Goal: Information Seeking & Learning: Learn about a topic

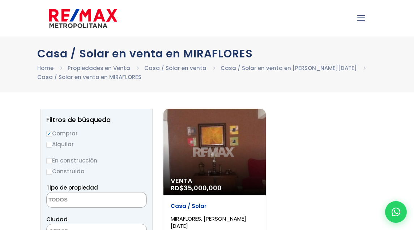
select select
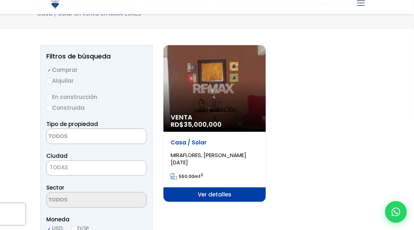
scroll to position [72, 0]
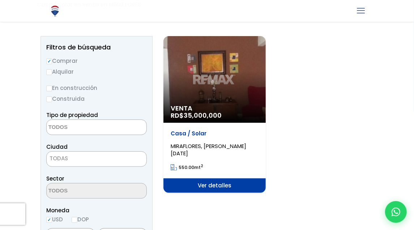
click at [229, 90] on div "Venta RD$ 35,000,000" at bounding box center [214, 79] width 102 height 87
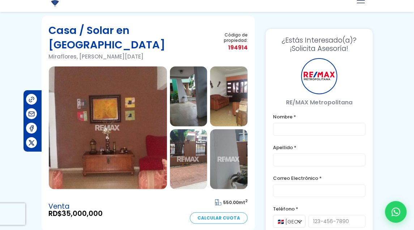
scroll to position [36, 0]
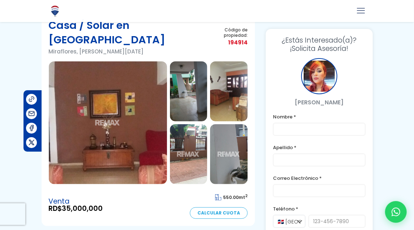
click at [144, 87] on img at bounding box center [108, 122] width 118 height 123
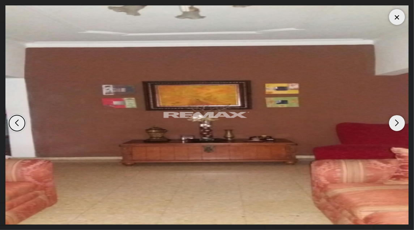
click at [395, 120] on div "Next slide" at bounding box center [397, 123] width 16 height 16
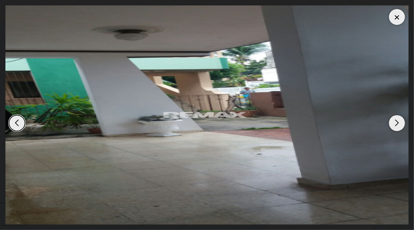
click at [395, 120] on div "Next slide" at bounding box center [397, 123] width 16 height 16
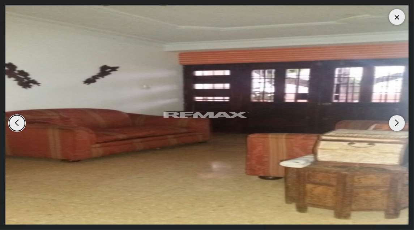
click at [395, 120] on div "Next slide" at bounding box center [397, 123] width 16 height 16
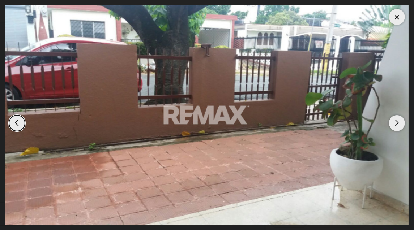
click at [395, 120] on div "Next slide" at bounding box center [397, 123] width 16 height 16
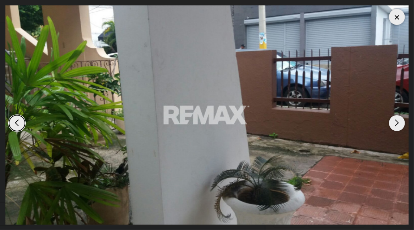
click at [395, 120] on div "Next slide" at bounding box center [397, 123] width 16 height 16
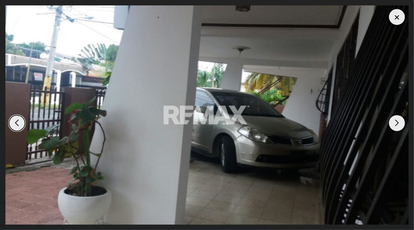
click at [395, 120] on div "Next slide" at bounding box center [397, 123] width 16 height 16
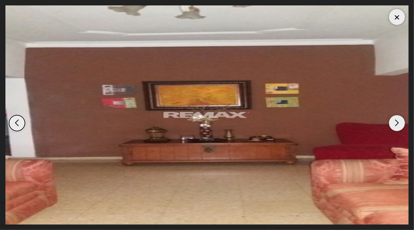
click at [395, 120] on div "Next slide" at bounding box center [397, 123] width 16 height 16
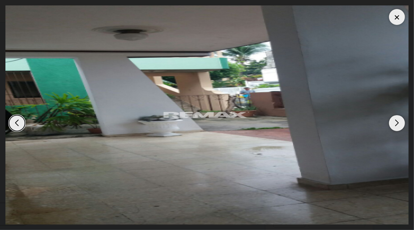
click at [395, 120] on div "Next slide" at bounding box center [397, 123] width 16 height 16
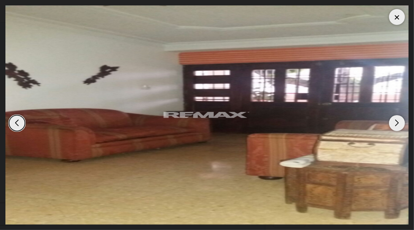
click at [395, 120] on div "Next slide" at bounding box center [397, 123] width 16 height 16
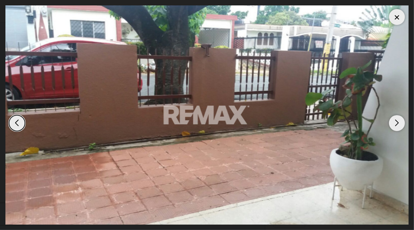
click at [395, 120] on div "Next slide" at bounding box center [397, 123] width 16 height 16
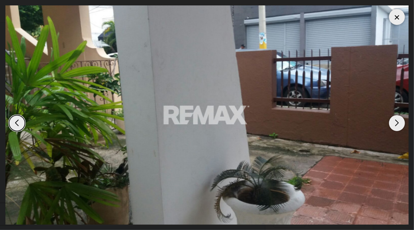
click at [395, 120] on div "Next slide" at bounding box center [397, 123] width 16 height 16
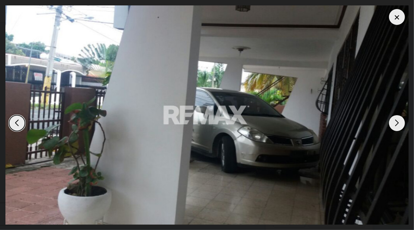
click at [395, 120] on div "Next slide" at bounding box center [397, 123] width 16 height 16
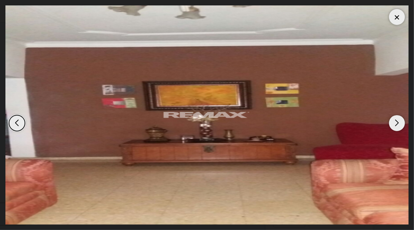
click at [392, 18] on div at bounding box center [397, 17] width 16 height 16
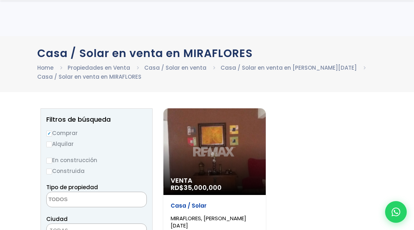
select select
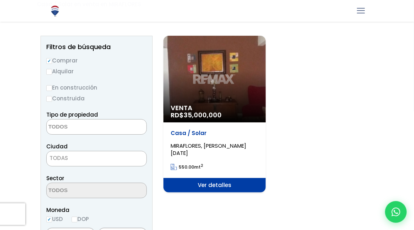
scroll to position [72, 0]
